Goal: Task Accomplishment & Management: Use online tool/utility

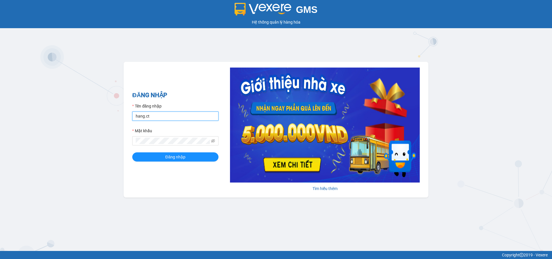
click at [156, 113] on input "hang.ct" at bounding box center [175, 116] width 86 height 9
type input "nguyenhoa.ct"
click at [212, 139] on icon "eye-invisible" at bounding box center [213, 141] width 4 height 4
click at [103, 144] on div "GMS Hệ thống quản lý hàng hóa ĐĂNG NHẬP Tên đăng nhập nguyenhoa.ct Mật khẩu Đăn…" at bounding box center [276, 125] width 552 height 251
click at [132, 152] on button "Đăng nhập" at bounding box center [175, 156] width 86 height 9
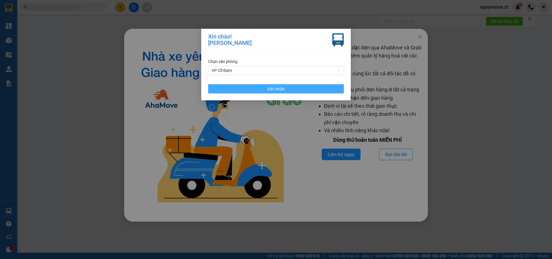
click at [318, 90] on button "Xác nhận" at bounding box center [276, 88] width 136 height 9
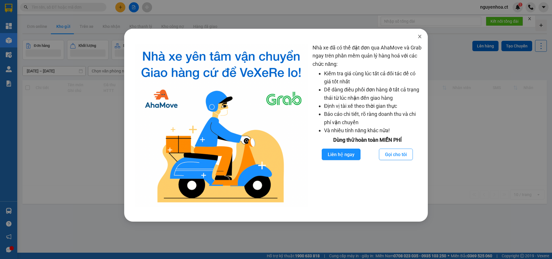
click at [421, 36] on icon "close" at bounding box center [419, 36] width 3 height 3
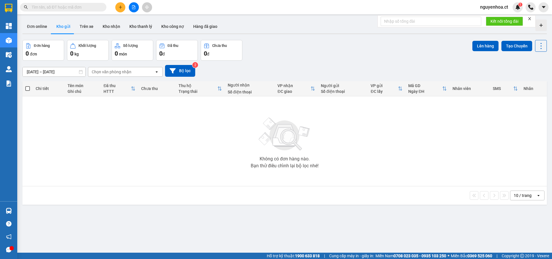
click at [93, 4] on span at bounding box center [63, 7] width 86 height 9
paste input "0969121342"
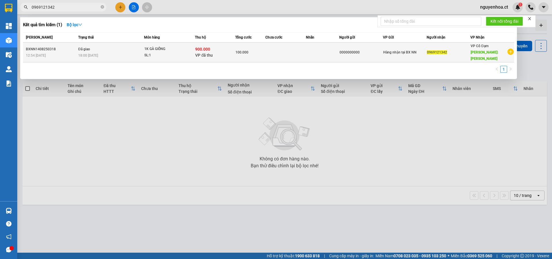
type input "0969121342"
click at [70, 55] on div "12:54 [DATE]" at bounding box center [51, 55] width 51 height 6
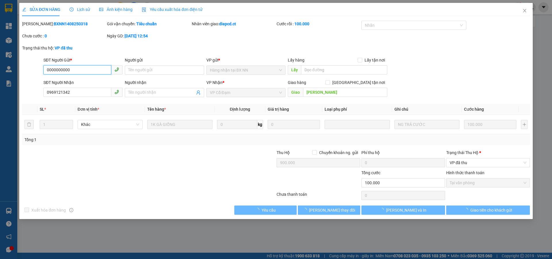
type input "0000000000"
type input "0969121342"
type input "[PERSON_NAME]"
type input "900.000"
type input "100.000"
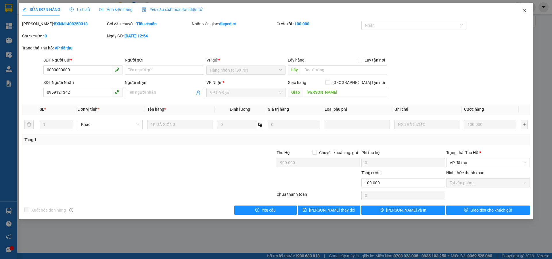
click at [526, 12] on icon "close" at bounding box center [524, 10] width 5 height 5
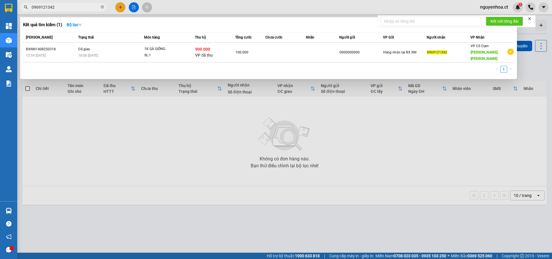
click at [102, 7] on icon "close-circle" at bounding box center [102, 6] width 3 height 3
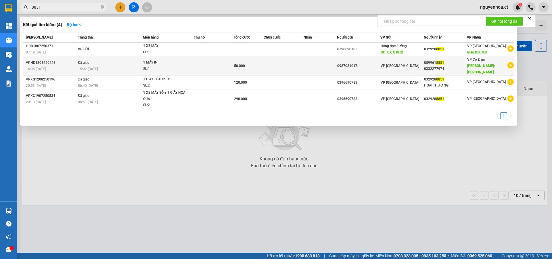
type input "8851"
click at [98, 61] on td "Đã giao 15:02 [DATE]" at bounding box center [109, 66] width 67 height 20
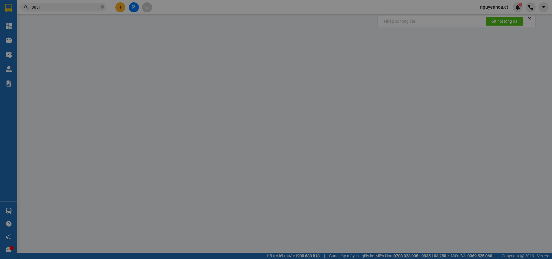
type input "0987081017"
type input "0899618851"
type input "0332277974"
type input "[PERSON_NAME]"
type input "50.000"
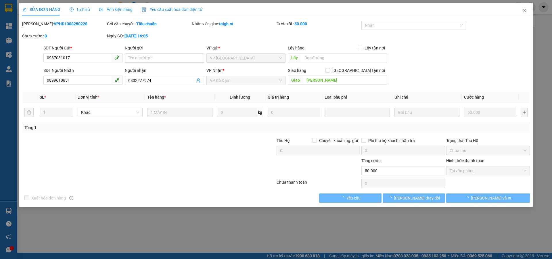
click at [80, 5] on div "Lịch sử" at bounding box center [80, 9] width 20 height 13
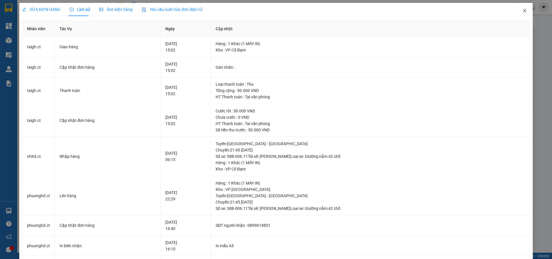
click at [522, 9] on icon "close" at bounding box center [524, 10] width 5 height 5
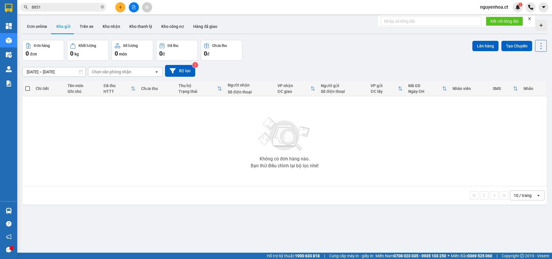
click at [102, 6] on icon "close-circle" at bounding box center [102, 6] width 3 height 3
paste input "0349518084"
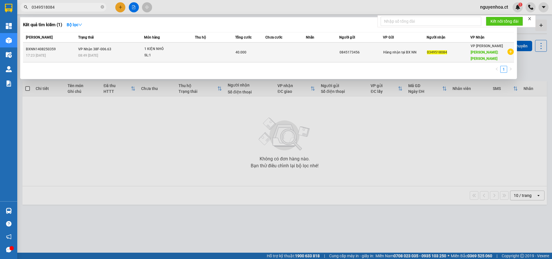
type input "0349518084"
click at [106, 47] on span "VP Nhận 38F-006.63" at bounding box center [94, 49] width 33 height 4
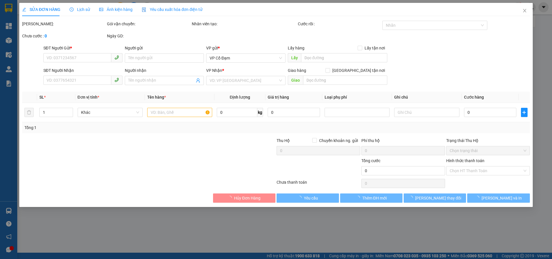
type input "0845173456"
type input "0349518084"
type input "HỒNG LĨNH"
type input "40.000"
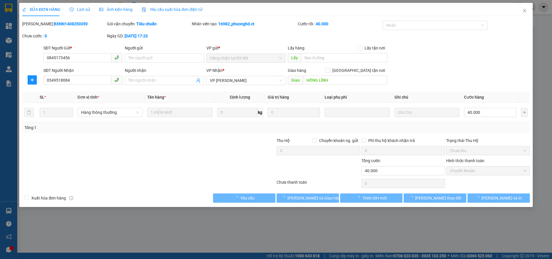
click at [85, 6] on div "Lịch sử" at bounding box center [80, 9] width 20 height 6
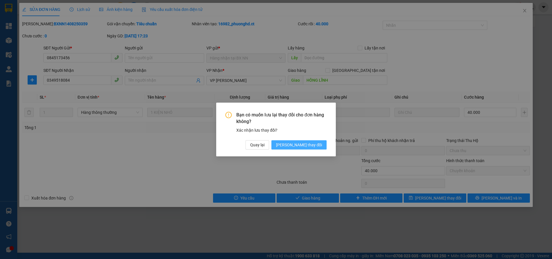
click at [304, 144] on span "[PERSON_NAME] thay đổi" at bounding box center [299, 145] width 46 height 6
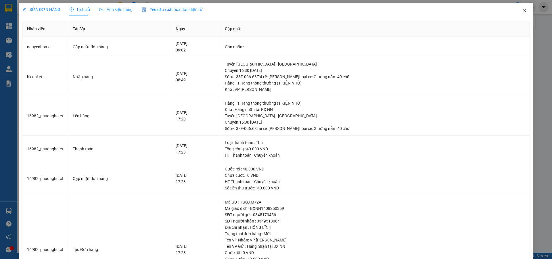
click at [522, 9] on icon "close" at bounding box center [524, 10] width 5 height 5
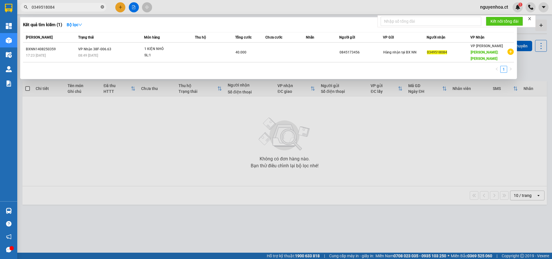
click at [103, 8] on icon "close-circle" at bounding box center [102, 6] width 3 height 3
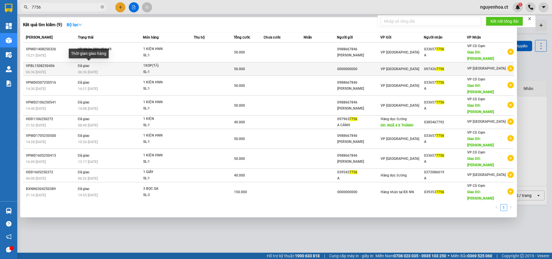
type input "7756"
click at [92, 70] on span "06:36 [DATE]" at bounding box center [88, 72] width 20 height 4
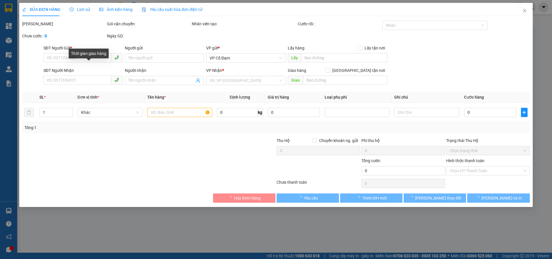
type input "0000000000"
type input "0974267756"
type input "50.000"
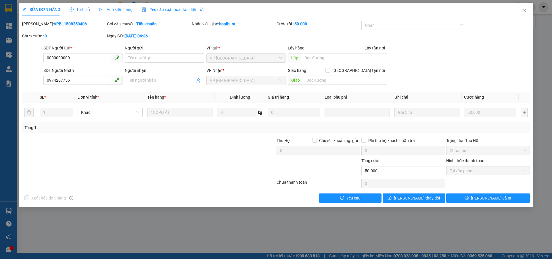
click at [80, 8] on span "Lịch sử" at bounding box center [80, 9] width 20 height 5
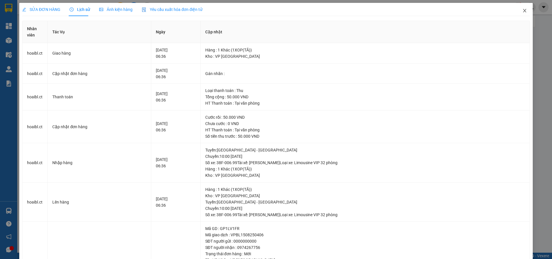
click at [522, 12] on icon "close" at bounding box center [524, 10] width 5 height 5
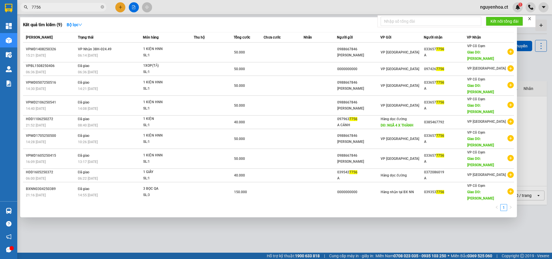
click at [104, 7] on span "7756" at bounding box center [63, 7] width 86 height 9
